Goal: Transaction & Acquisition: Download file/media

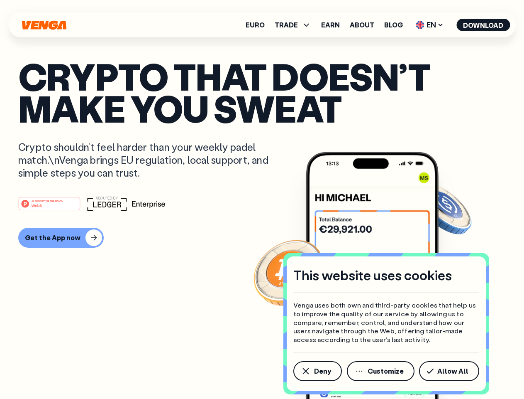
click at [262, 199] on div "#1 PRODUCT OF THE MONTH Web3" at bounding box center [262, 203] width 488 height 15
click at [317, 371] on span "Deny" at bounding box center [322, 370] width 17 height 7
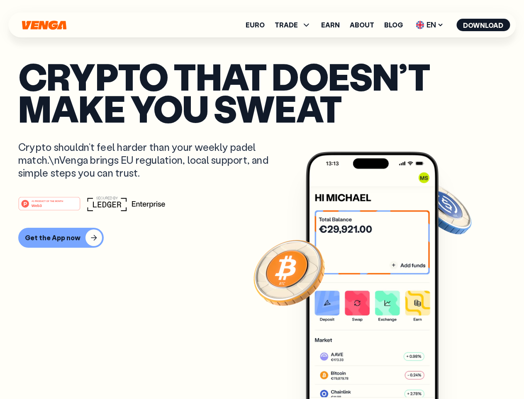
click at [382, 371] on img at bounding box center [372, 291] width 133 height 278
click at [451, 371] on article "Crypto that doesn’t make you sweat Crypto shouldn’t feel harder than your weekl…" at bounding box center [262, 215] width 488 height 311
click at [296, 25] on span "TRADE" at bounding box center [286, 25] width 23 height 7
click at [430, 25] on span "EN" at bounding box center [430, 24] width 34 height 13
click at [484, 25] on button "Download" at bounding box center [484, 25] width 54 height 12
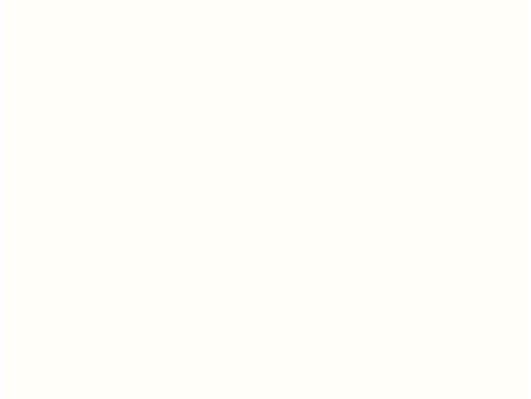
click at [262, 0] on html "This website uses cookies Venga uses both own and third-party cookies that help…" at bounding box center [262, 0] width 524 height 0
click at [60, 0] on html "This website uses cookies Venga uses both own and third-party cookies that help…" at bounding box center [265, 0] width 531 height 0
click at [51, 0] on html "This website uses cookies Venga uses both own and third-party cookies that help…" at bounding box center [265, 0] width 531 height 0
